Goal: Information Seeking & Learning: Learn about a topic

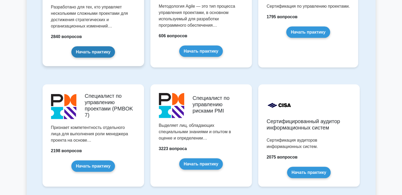
scroll to position [475, 0]
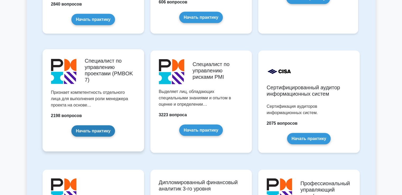
click at [87, 128] on link "Начать практику" at bounding box center [93, 130] width 44 height 11
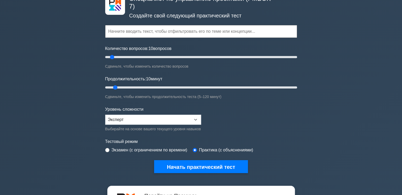
scroll to position [79, 0]
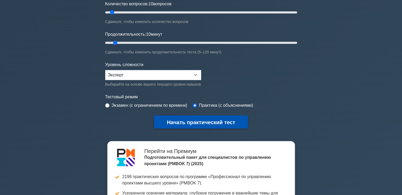
click at [200, 123] on font "Начать практический тест" at bounding box center [201, 122] width 68 height 6
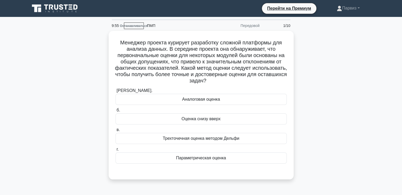
click at [311, 92] on div "Менеджер проекта курирует разработку сложной платформы для анализа данных. В се…" at bounding box center [201, 108] width 349 height 155
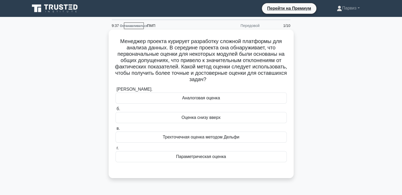
click at [196, 117] on font "Оценка снизу вверх" at bounding box center [200, 117] width 39 height 4
click at [115, 111] on input "б. Оценка снизу вверх" at bounding box center [115, 108] width 0 height 3
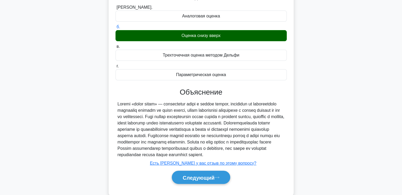
scroll to position [99, 0]
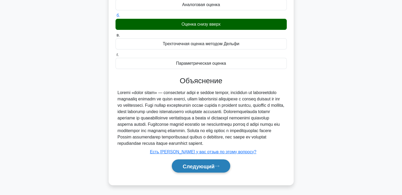
click at [205, 162] on button "Следующий" at bounding box center [201, 165] width 58 height 13
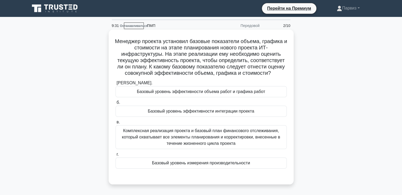
scroll to position [26, 0]
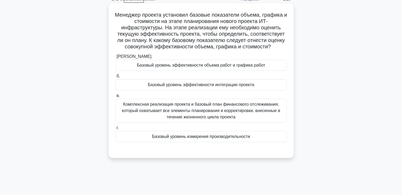
click at [194, 67] on font "Базовый уровень эффективности объема работ и графика работ" at bounding box center [201, 65] width 128 height 4
click at [115, 58] on input "[PERSON_NAME]. Базовый уровень эффективности объема работ и графика работ" at bounding box center [115, 56] width 0 height 3
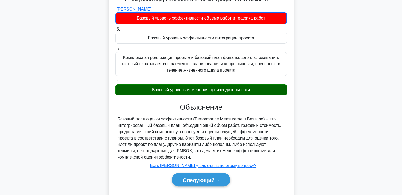
scroll to position [91, 0]
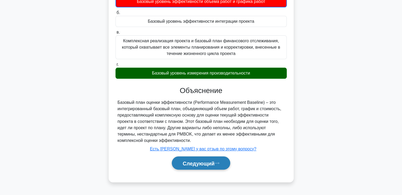
click at [186, 164] on font "Следующий" at bounding box center [198, 163] width 32 height 6
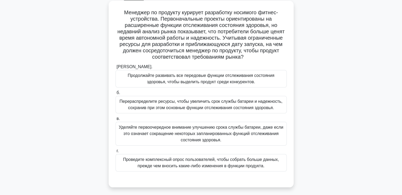
scroll to position [38, 0]
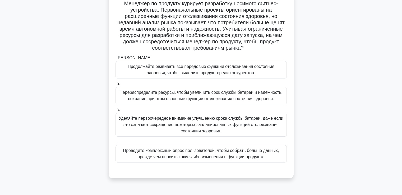
click at [211, 99] on font "Перераспределите ресурсы, чтобы увеличить срок службы батареи и надежность, сох…" at bounding box center [200, 95] width 163 height 11
click at [115, 86] on input "б. Перераспределите ресурсы, чтобы увеличить срок службы батареи и надежность, …" at bounding box center [115, 83] width 0 height 3
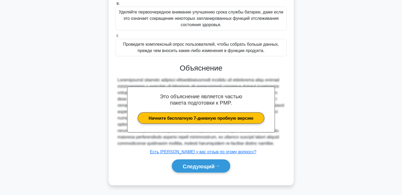
scroll to position [156, 0]
click at [198, 161] on button "Следующий" at bounding box center [201, 165] width 58 height 13
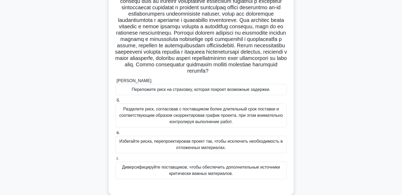
scroll to position [79, 0]
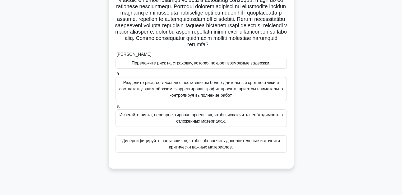
click at [156, 150] on font "Диверсифицируйте поставщиков, чтобы обеспечить дополнительные источники критиче…" at bounding box center [201, 144] width 166 height 13
click at [115, 134] on input "г. Диверсифицируйте поставщиков, чтобы обеспечить дополнительные источники крит…" at bounding box center [115, 131] width 0 height 3
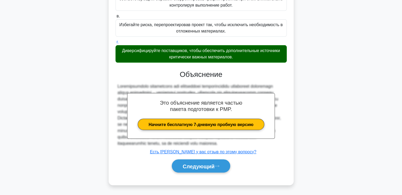
scroll to position [188, 0]
click at [209, 163] on font "Следующий" at bounding box center [198, 166] width 32 height 6
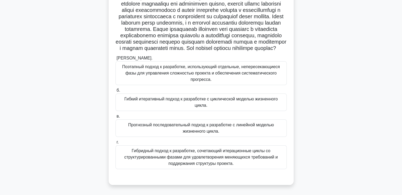
scroll to position [53, 0]
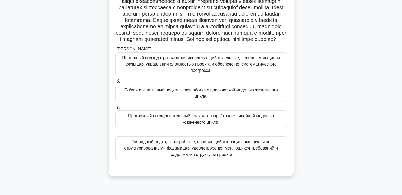
click at [157, 98] on font "Гибкий итеративный подход к разработке с циклической моделью жизненного цикла." at bounding box center [200, 93] width 153 height 11
click at [115, 83] on input "б. Гибкий итеративный подход к разработке с циклической моделью жизненного цикл…" at bounding box center [115, 81] width 0 height 3
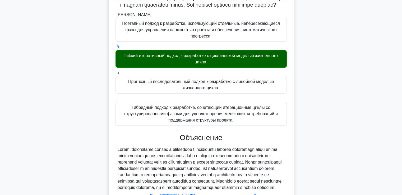
scroll to position [150, 0]
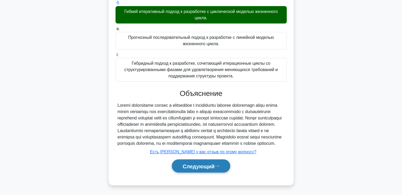
click at [194, 166] on font "Следующий" at bounding box center [198, 166] width 32 height 6
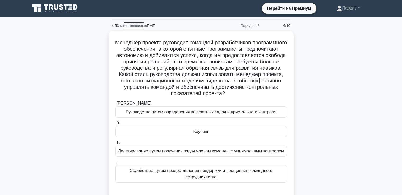
scroll to position [26, 0]
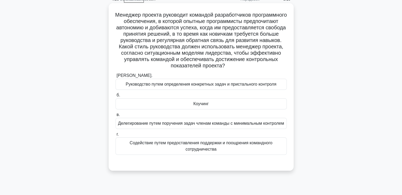
click at [181, 107] on div "Коучинг" at bounding box center [200, 103] width 171 height 11
click at [115, 97] on input "б. [GEOGRAPHIC_DATA]" at bounding box center [115, 94] width 0 height 3
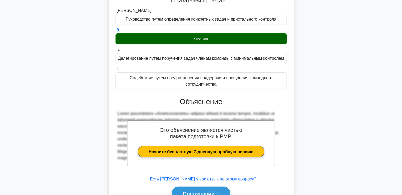
scroll to position [118, 0]
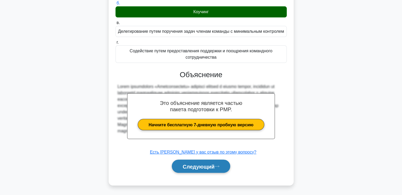
click at [176, 163] on button "Следующий" at bounding box center [201, 165] width 58 height 13
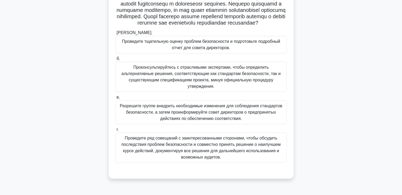
scroll to position [91, 0]
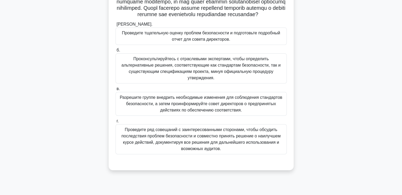
click at [161, 148] on font "Проведите ряд совещаний с заинтересованными сторонами, чтобы обсудить последств…" at bounding box center [200, 139] width 159 height 24
click at [115, 123] on input "г. Проведите ряд совещаний с заинтересованными сторонами, чтобы обсудить послед…" at bounding box center [115, 120] width 0 height 3
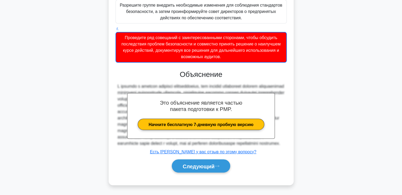
scroll to position [196, 0]
click at [186, 169] on font "Следующий" at bounding box center [198, 166] width 32 height 6
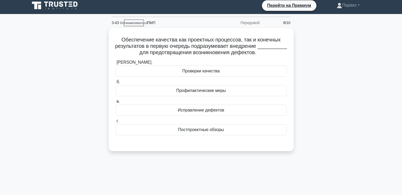
scroll to position [0, 0]
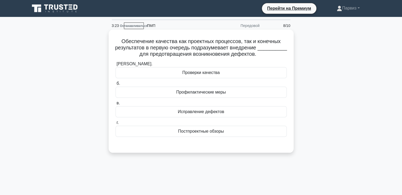
click at [183, 93] on font "Профилактические меры" at bounding box center [201, 92] width 50 height 4
click at [115, 85] on input "б. Профилактические меры" at bounding box center [115, 83] width 0 height 3
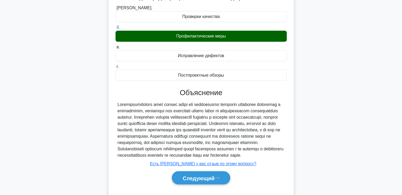
scroll to position [91, 0]
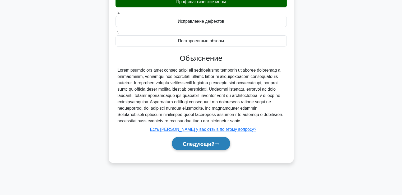
click at [199, 147] on font "Следующий" at bounding box center [198, 144] width 32 height 6
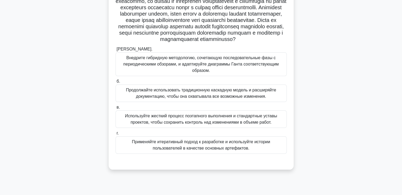
scroll to position [26, 0]
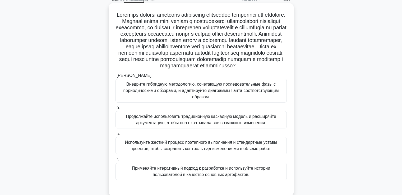
click at [160, 91] on font "Внедрите гибридную методологию, сочетающую последовательные фазы с периодически…" at bounding box center [200, 90] width 155 height 17
click at [115, 77] on input "[PERSON_NAME]. Внедрите гибридную методологию, сочетающую последовательные фазы…" at bounding box center [115, 75] width 0 height 3
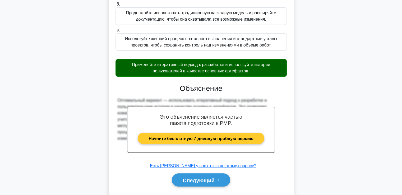
scroll to position [151, 0]
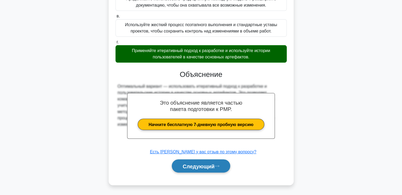
drag, startPoint x: 201, startPoint y: 167, endPoint x: 207, endPoint y: 164, distance: 7.1
click at [200, 167] on font "Следующий" at bounding box center [198, 166] width 32 height 6
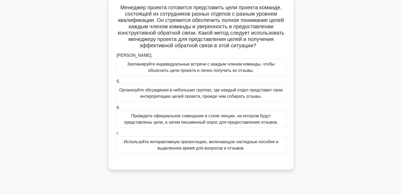
scroll to position [53, 0]
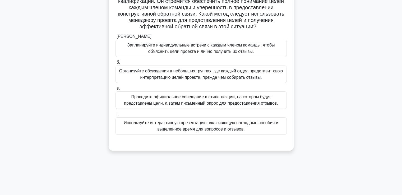
click at [142, 75] on font "Организуйте обсуждения в небольших группах, где каждый отдел представит свою ин…" at bounding box center [200, 74] width 163 height 11
click at [115, 64] on input "б. Организуйте обсуждения в небольших группах, где каждый отдел представит свою…" at bounding box center [115, 62] width 0 height 3
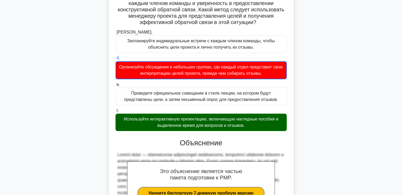
scroll to position [125, 0]
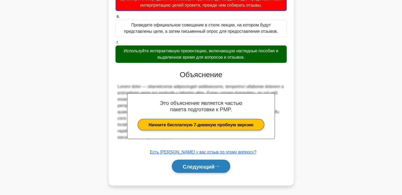
click at [206, 163] on font "Следующий" at bounding box center [198, 166] width 32 height 6
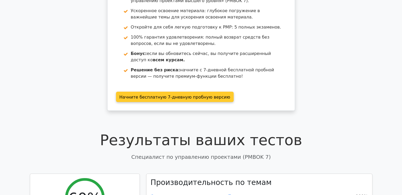
scroll to position [79, 0]
